Goal: Information Seeking & Learning: Learn about a topic

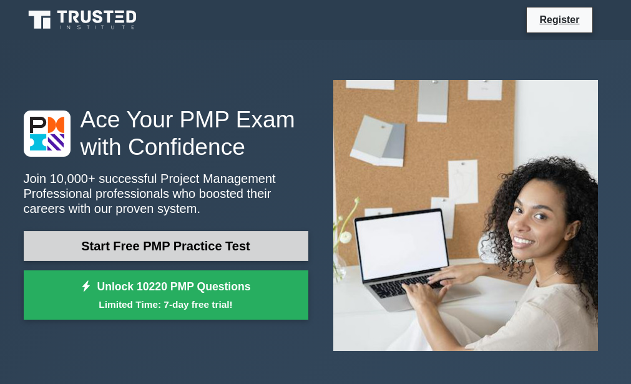
click at [147, 250] on link "Start Free PMP Practice Test" at bounding box center [166, 246] width 285 height 30
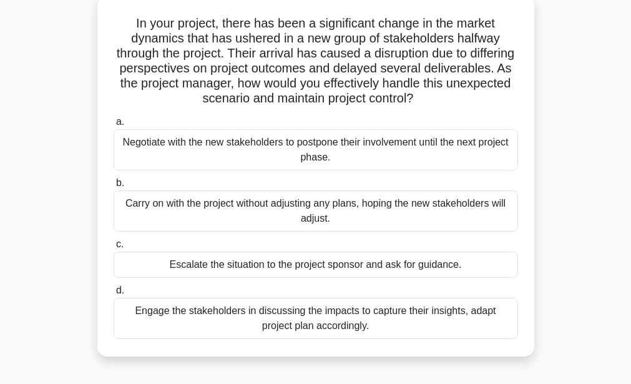
scroll to position [100, 0]
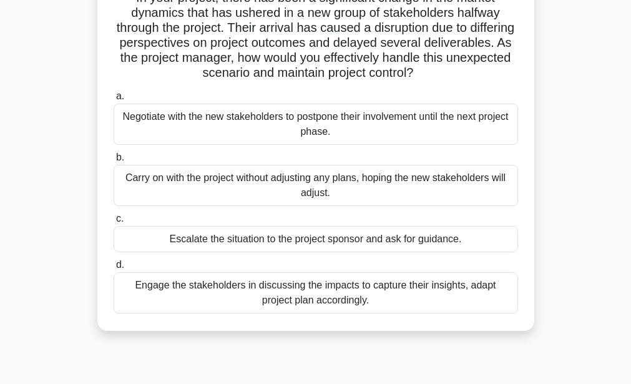
drag, startPoint x: 0, startPoint y: 0, endPoint x: 147, endPoint y: 250, distance: 290.0
click at [147, 250] on div "Escalate the situation to the project sponsor and ask for guidance." at bounding box center [316, 239] width 404 height 26
click at [114, 223] on input "c. Escalate the situation to the project sponsor and ask for guidance." at bounding box center [114, 219] width 0 height 8
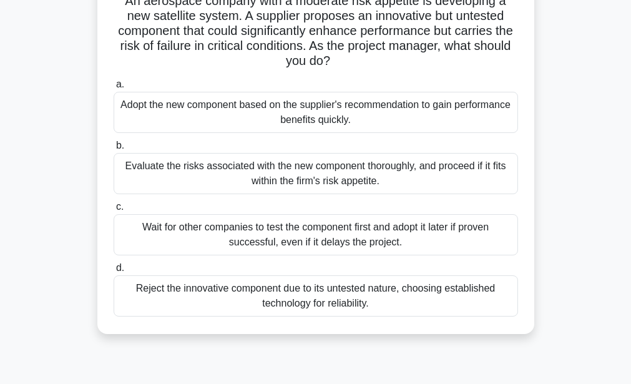
scroll to position [0, 0]
